Goal: Task Accomplishment & Management: Manage account settings

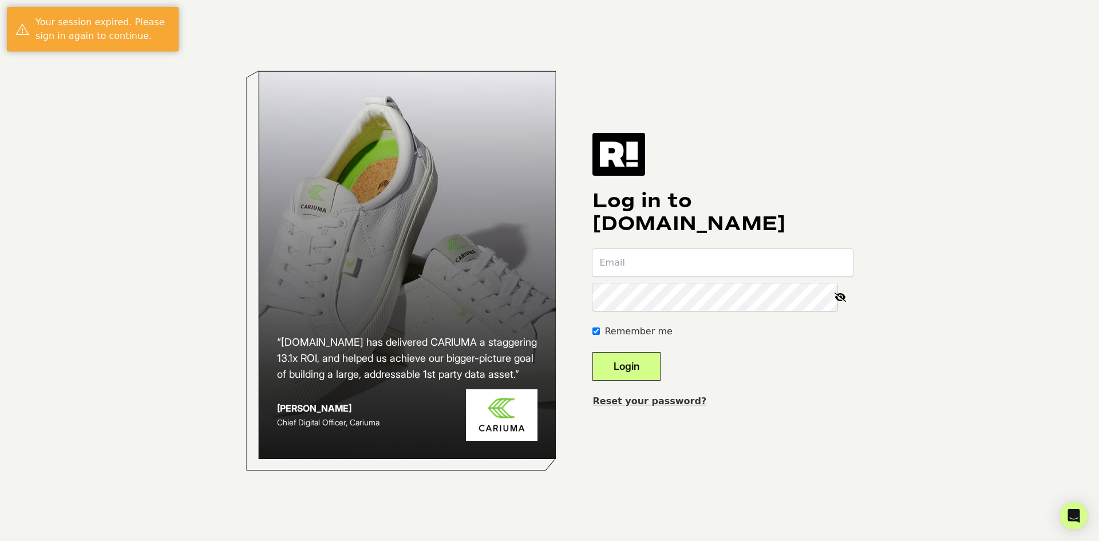
click at [694, 264] on input "email" at bounding box center [722, 262] width 260 height 27
click at [0, 540] on com-1password-button at bounding box center [0, 541] width 0 height 0
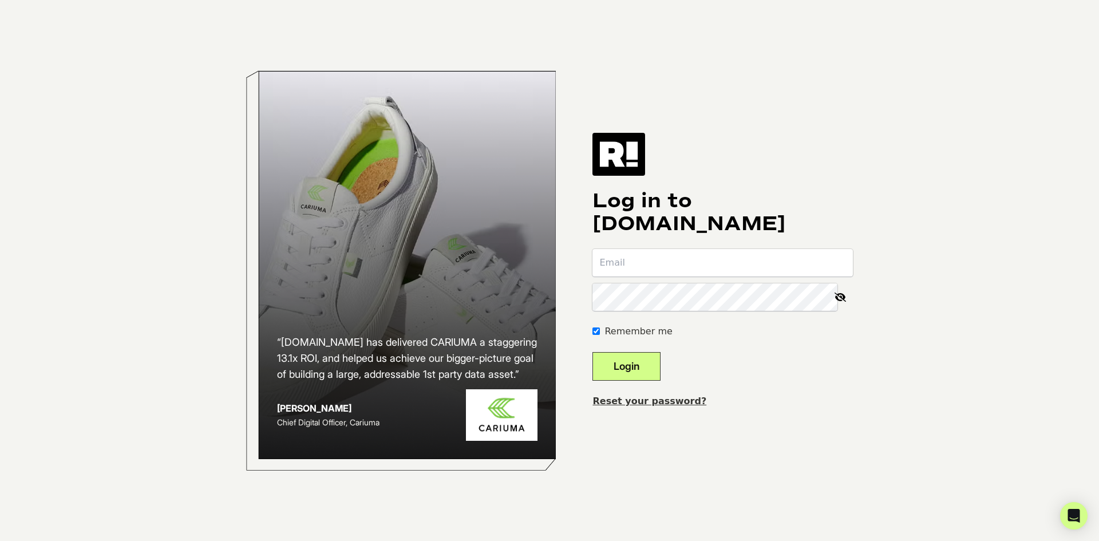
type input "[EMAIL_ADDRESS][DOMAIN_NAME]"
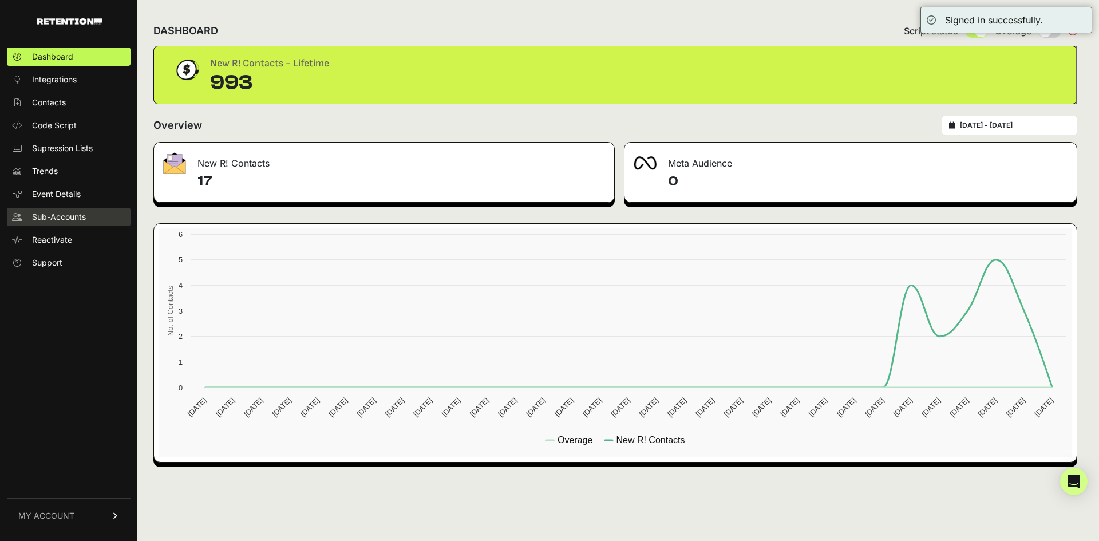
click at [57, 218] on span "Sub-Accounts" at bounding box center [59, 216] width 54 height 11
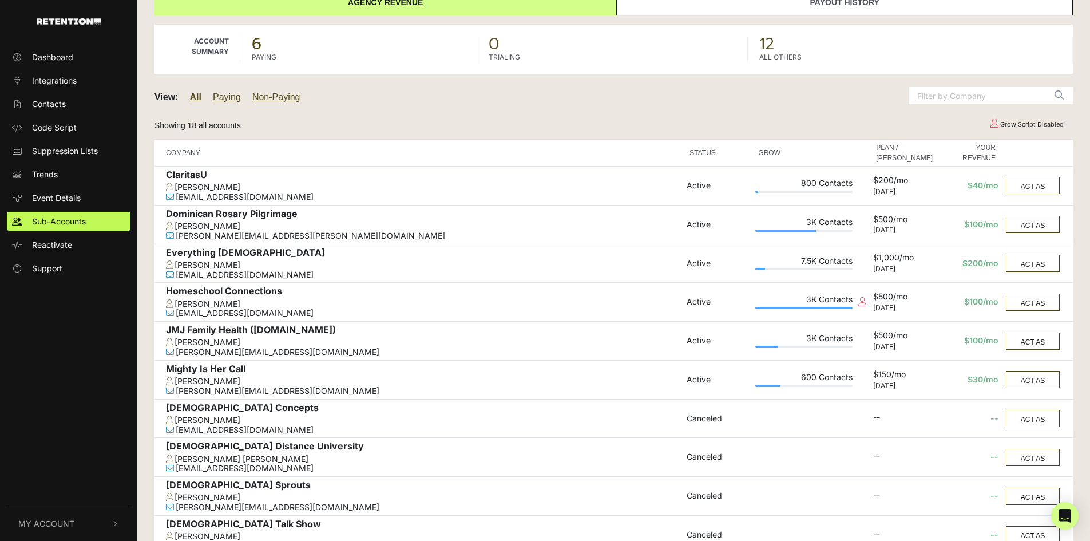
scroll to position [172, 0]
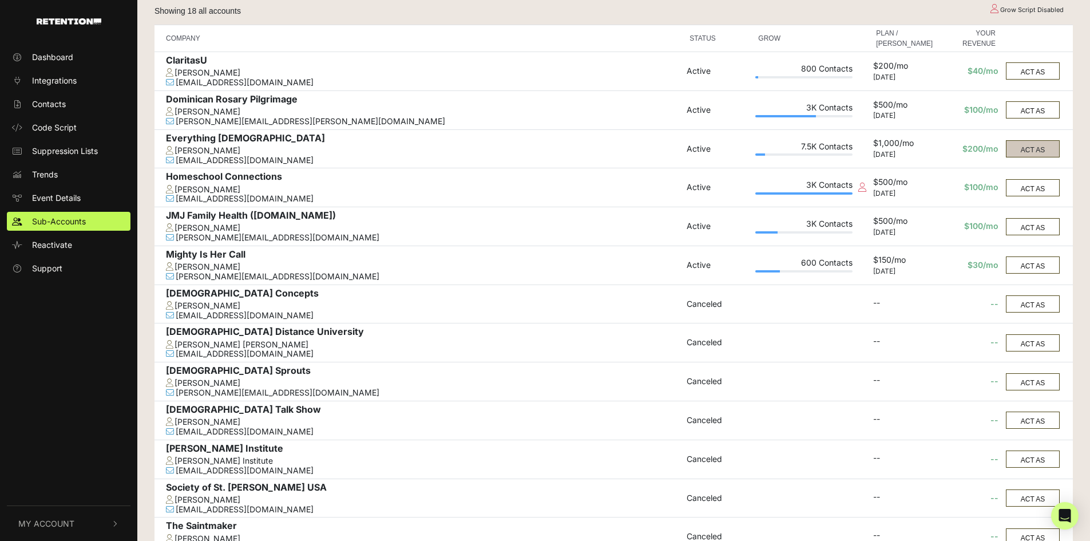
click at [1027, 151] on button "ACT AS" at bounding box center [1033, 148] width 54 height 17
